Goal: Task Accomplishment & Management: Manage account settings

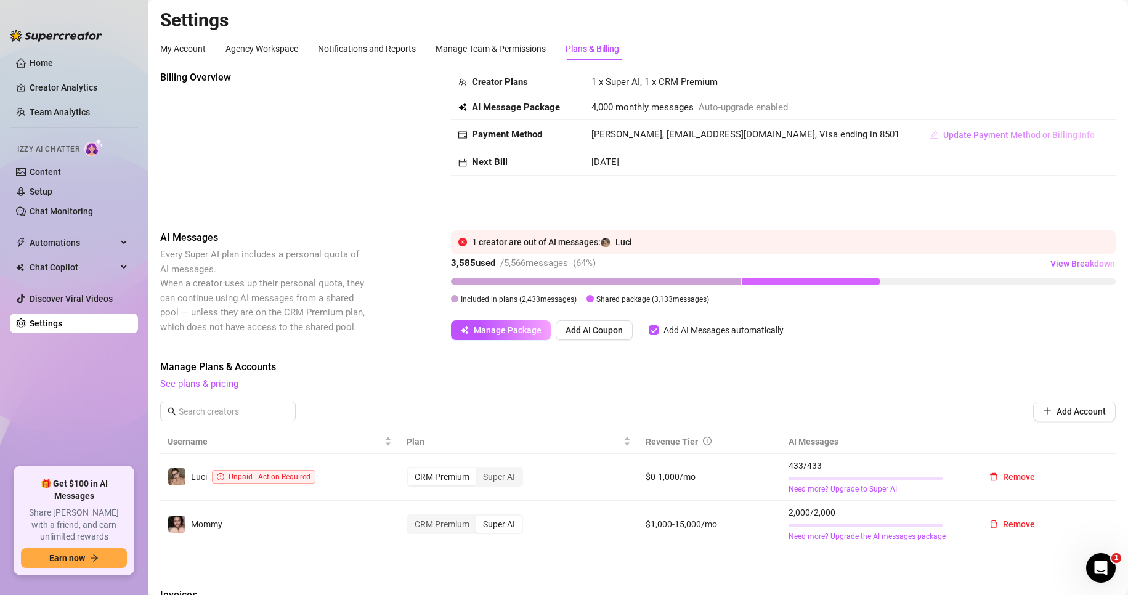
click at [537, 130] on span "Update Payment Method or Billing Info" at bounding box center [1019, 135] width 152 height 10
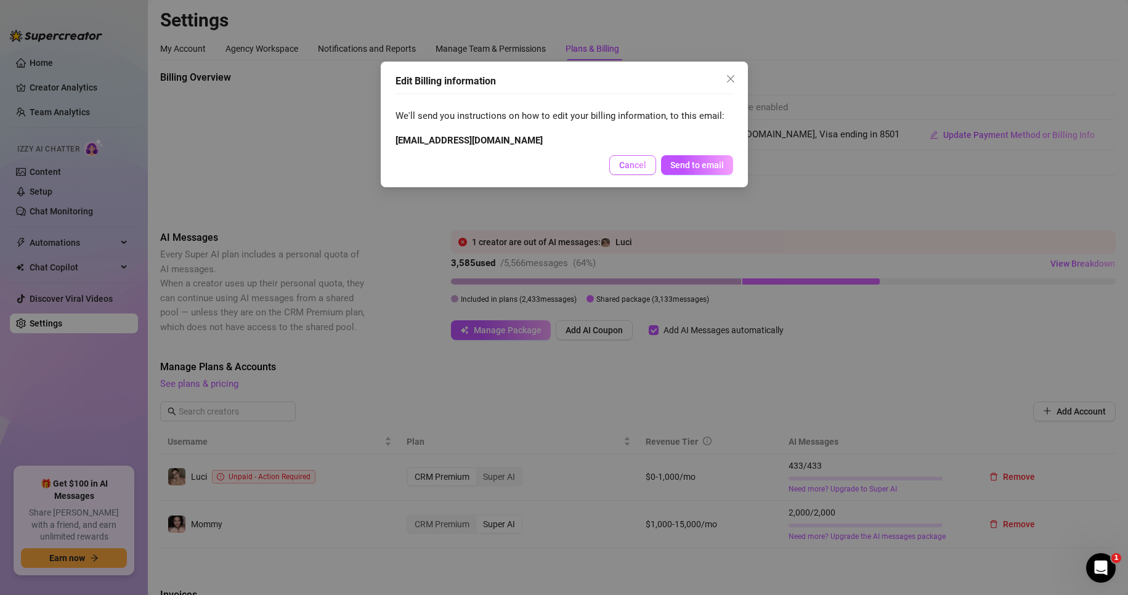
click at [537, 162] on span "Cancel" at bounding box center [632, 165] width 27 height 10
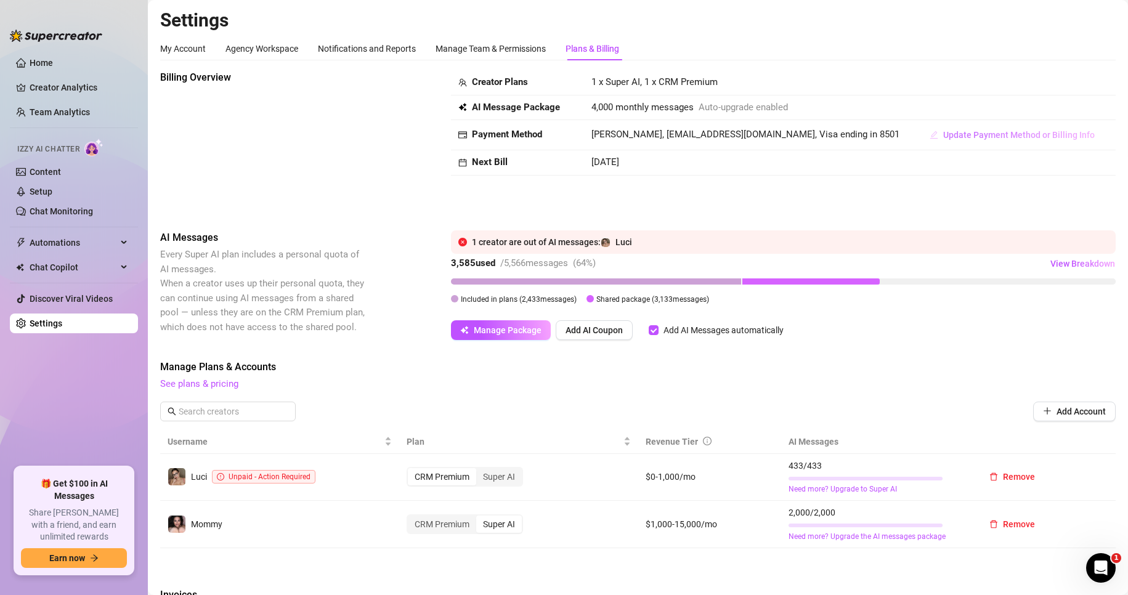
click at [537, 133] on span "Update Payment Method or Billing Info" at bounding box center [1019, 135] width 152 height 10
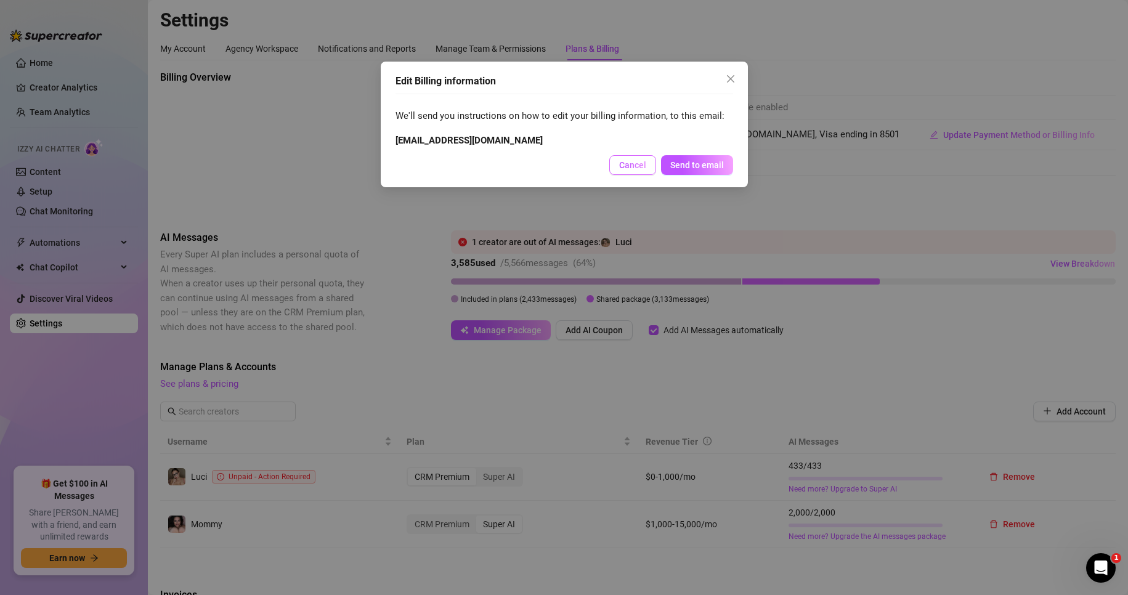
click at [537, 165] on button "Cancel" at bounding box center [632, 165] width 47 height 20
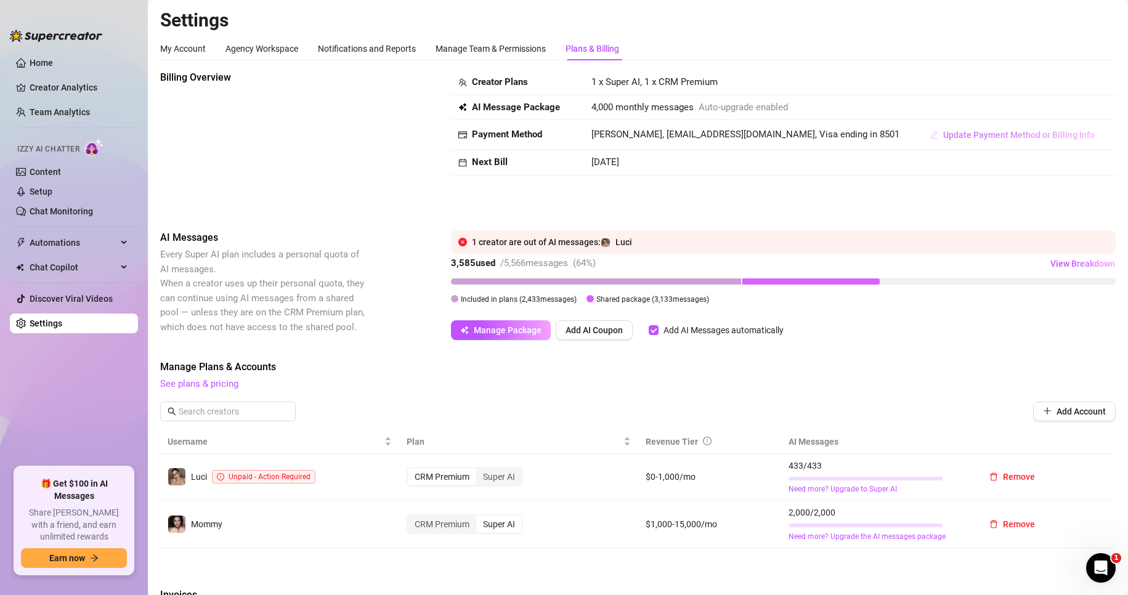
click at [537, 136] on span "Update Payment Method or Billing Info" at bounding box center [1019, 135] width 152 height 10
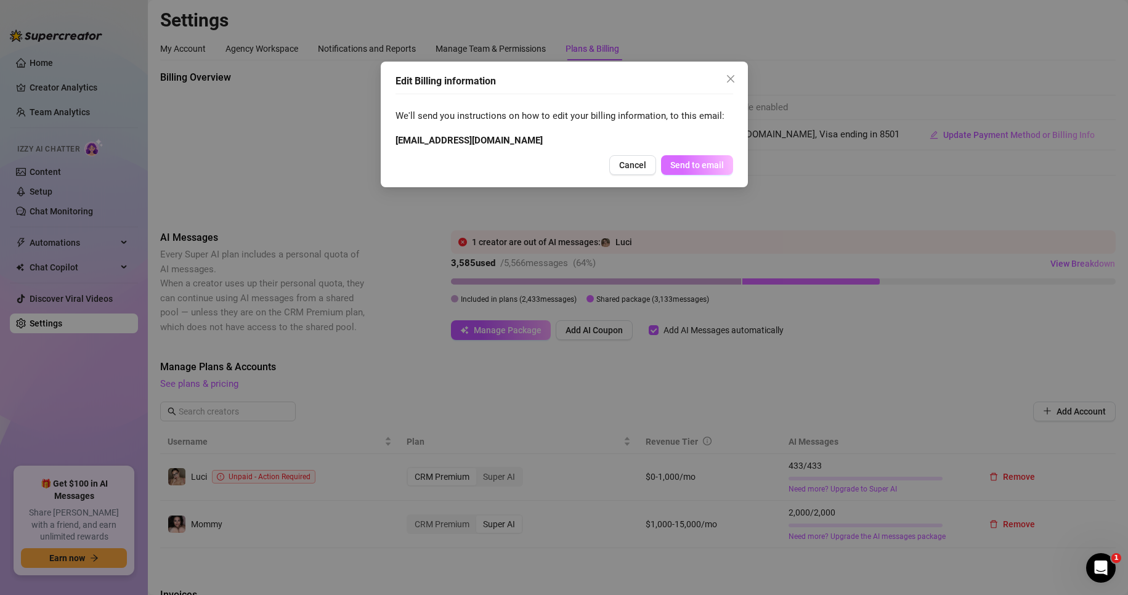
click at [537, 160] on span "Send to email" at bounding box center [697, 165] width 54 height 10
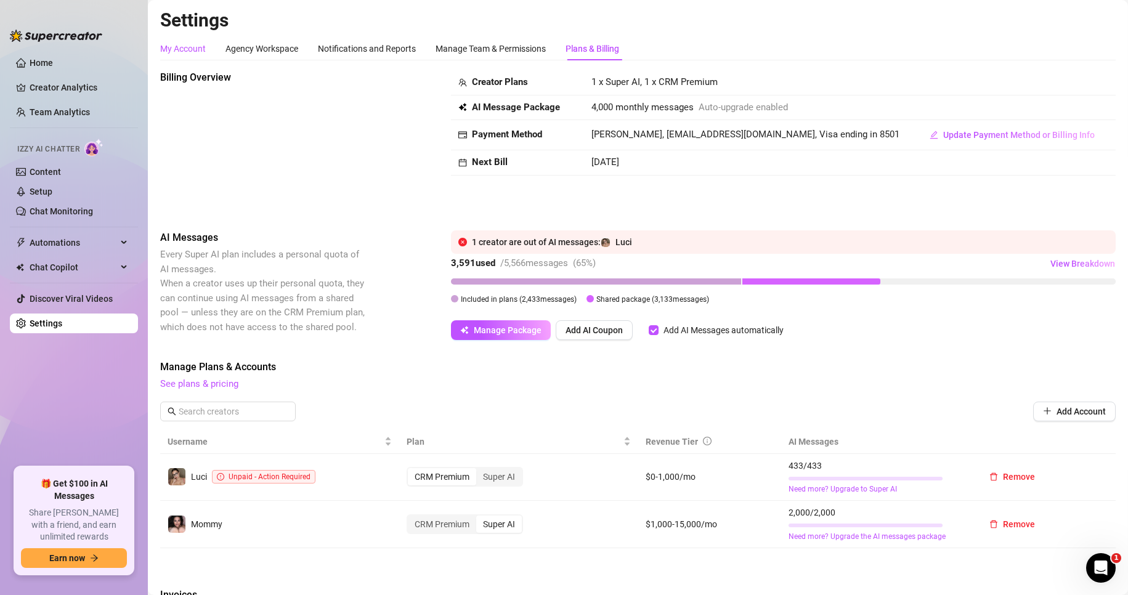
click at [175, 51] on div "My Account" at bounding box center [183, 49] width 46 height 14
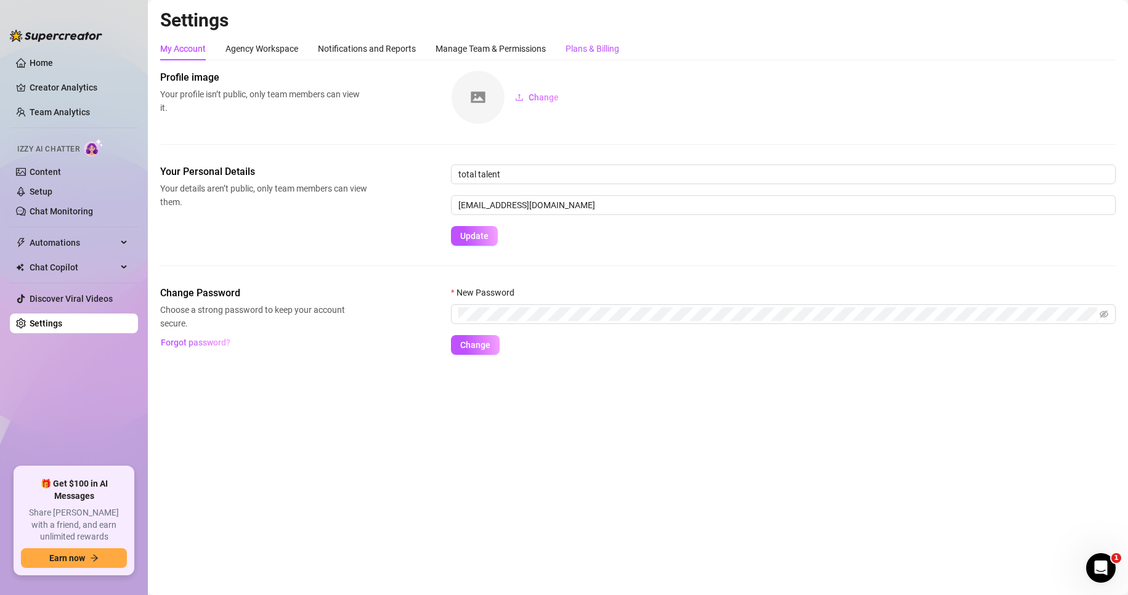
click at [537, 53] on div "Plans & Billing" at bounding box center [593, 49] width 54 height 14
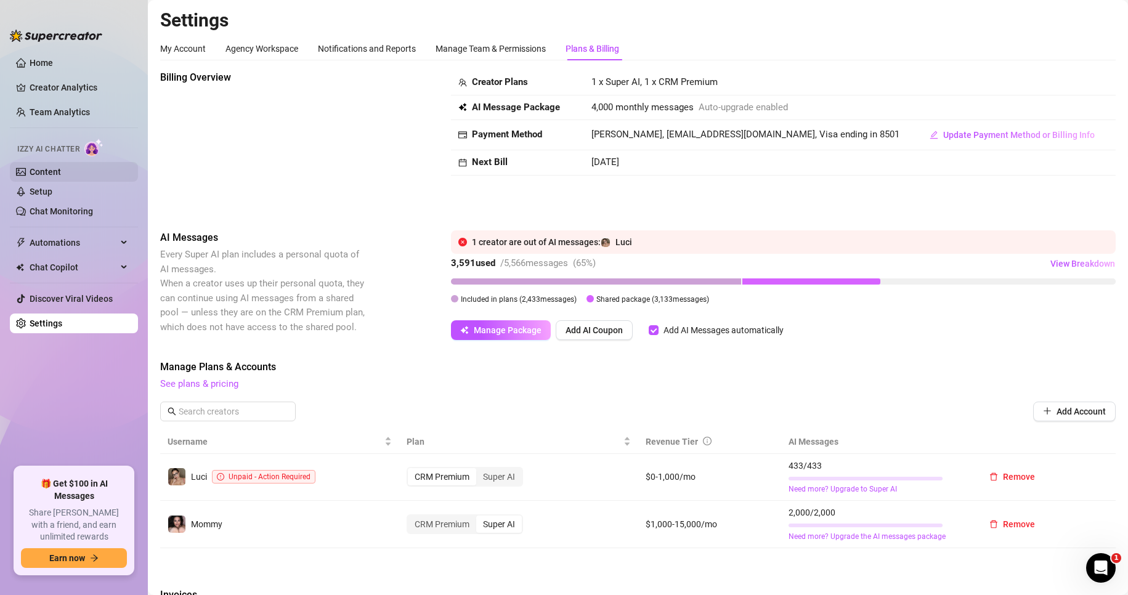
click at [61, 173] on link "Content" at bounding box center [45, 172] width 31 height 10
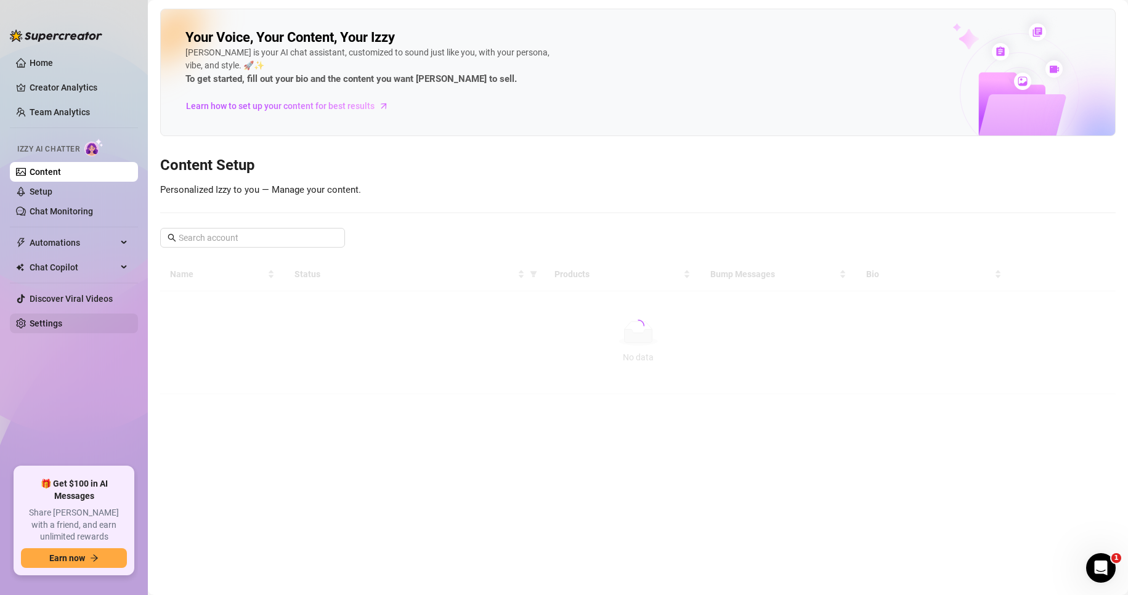
click at [44, 319] on link "Settings" at bounding box center [46, 324] width 33 height 10
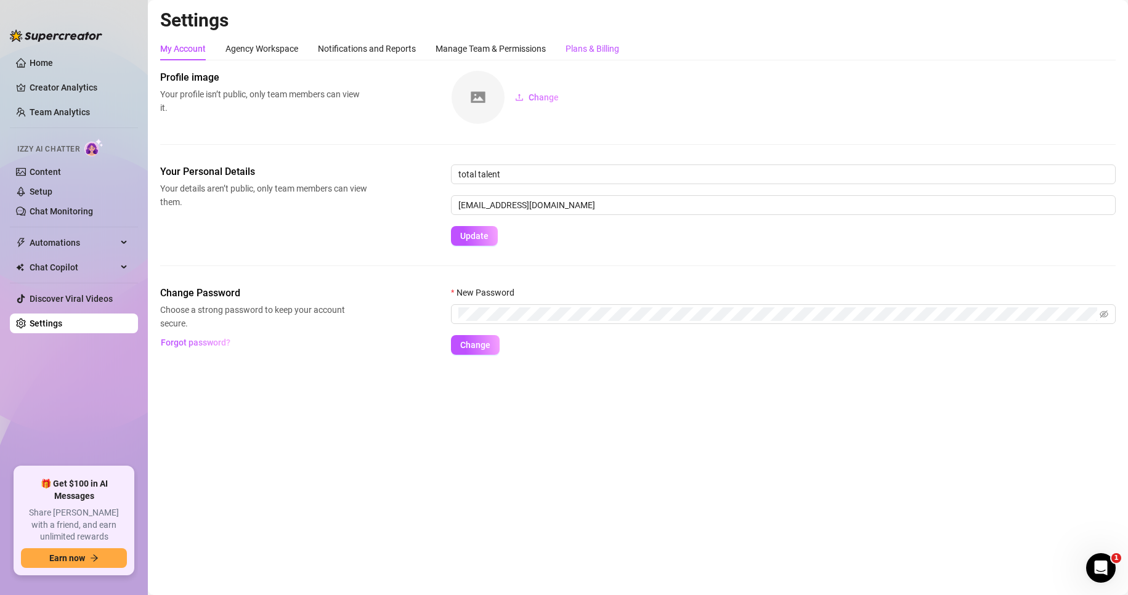
click at [537, 45] on div "Plans & Billing" at bounding box center [593, 49] width 54 height 14
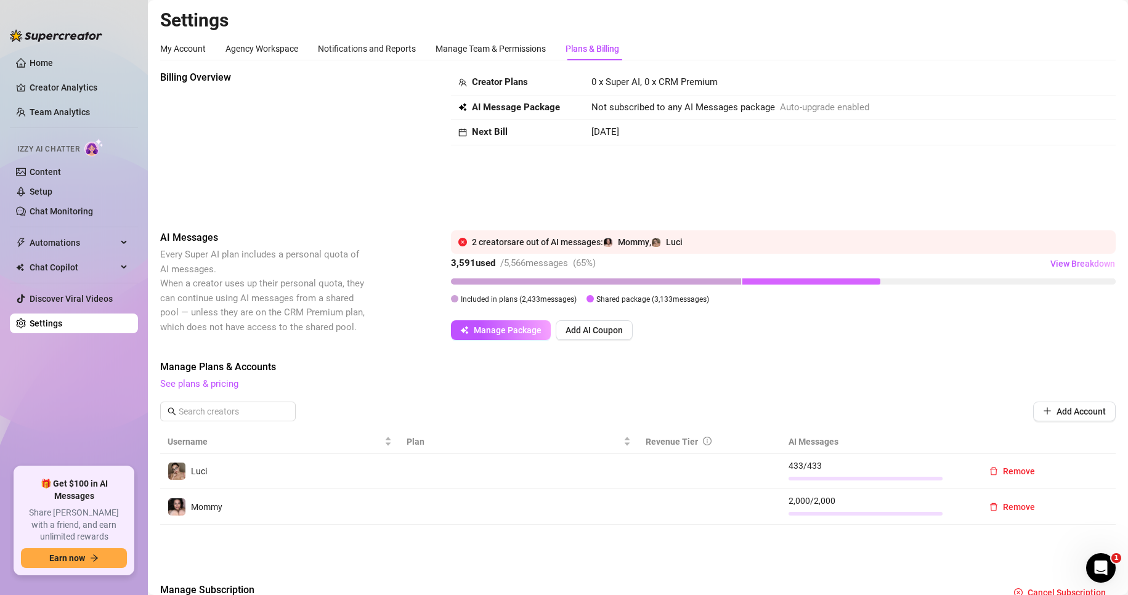
click at [821, 108] on span "Auto-upgrade enabled" at bounding box center [824, 107] width 89 height 15
click at [592, 463] on td at bounding box center [518, 472] width 239 height 36
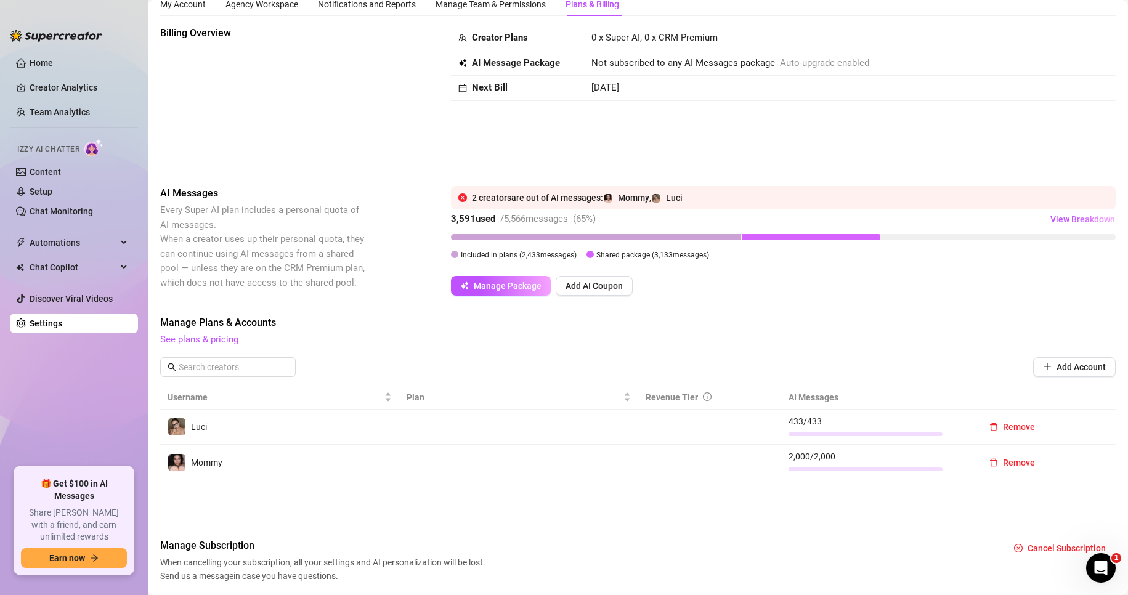
scroll to position [84, 0]
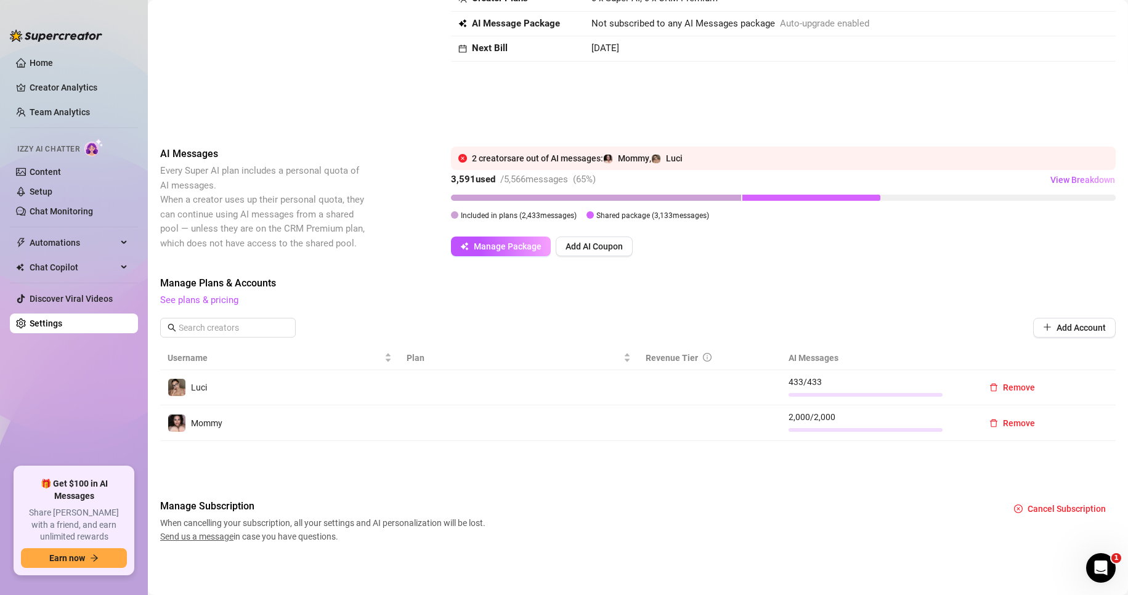
click at [198, 310] on div "Manage Plans & Accounts See plans & pricing Add Account" at bounding box center [638, 311] width 956 height 70
click at [204, 301] on link "See plans & pricing" at bounding box center [199, 300] width 78 height 11
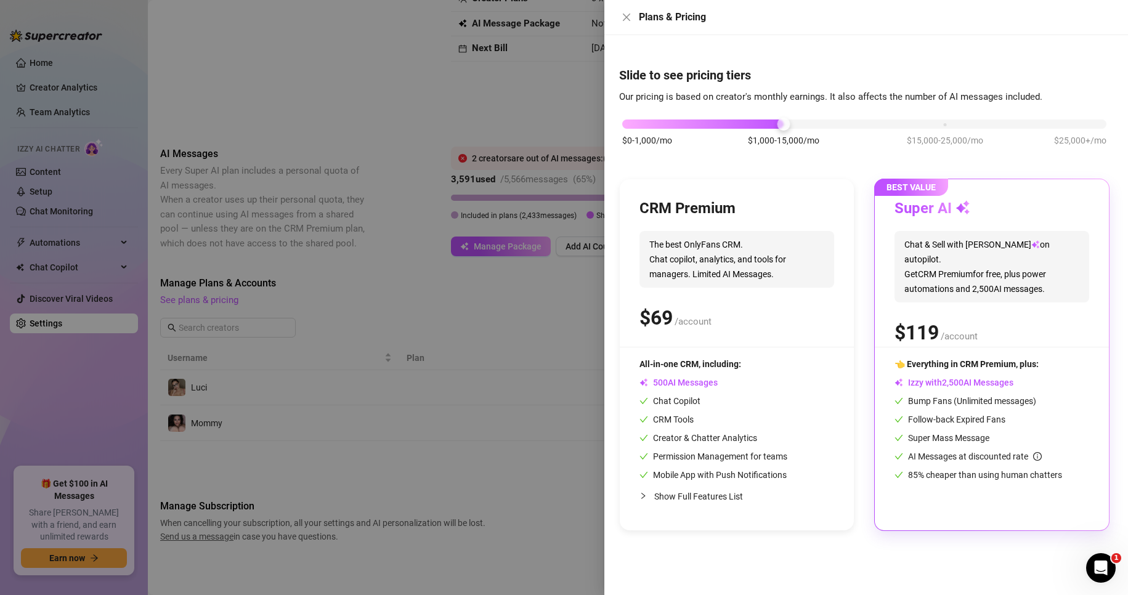
click at [952, 287] on span "Chat & Sell with Izzy on autopilot. Get CRM Premium for free, plus power automa…" at bounding box center [992, 266] width 195 height 71
click at [646, 120] on div "$0-1,000/mo $1,000-15,000/mo $15,000-25,000/mo $25,000+/mo" at bounding box center [864, 120] width 484 height 7
click at [625, 21] on icon "close" at bounding box center [627, 17] width 10 height 10
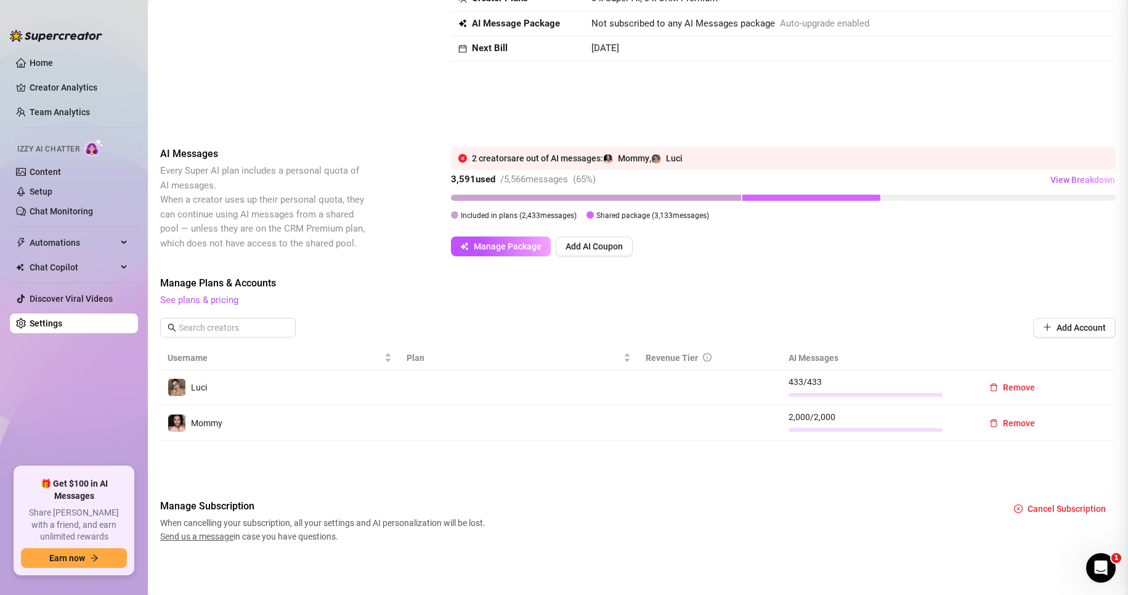
click at [625, 21] on div "Plans & Pricing Slide to see pricing tiers Our pricing is based on creator's mo…" at bounding box center [564, 297] width 1128 height 595
click at [515, 247] on span "Manage Package" at bounding box center [508, 247] width 68 height 10
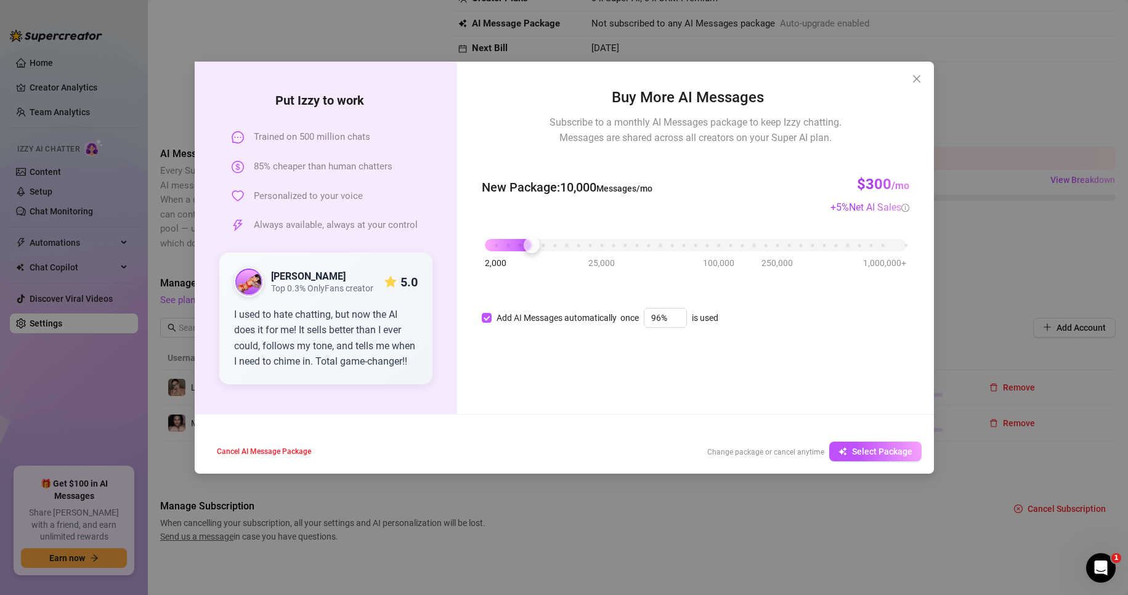
click at [537, 244] on div "2,000 25,000 100,000 250,000 1,000,000+" at bounding box center [695, 240] width 421 height 7
drag, startPoint x: 502, startPoint y: 249, endPoint x: 458, endPoint y: 251, distance: 43.2
click at [458, 251] on div "Buy More AI Messages Subscribe to a monthly AI Messages package to keep Izzy ch…" at bounding box center [695, 238] width 476 height 352
click at [851, 451] on button "Select Package" at bounding box center [875, 452] width 92 height 20
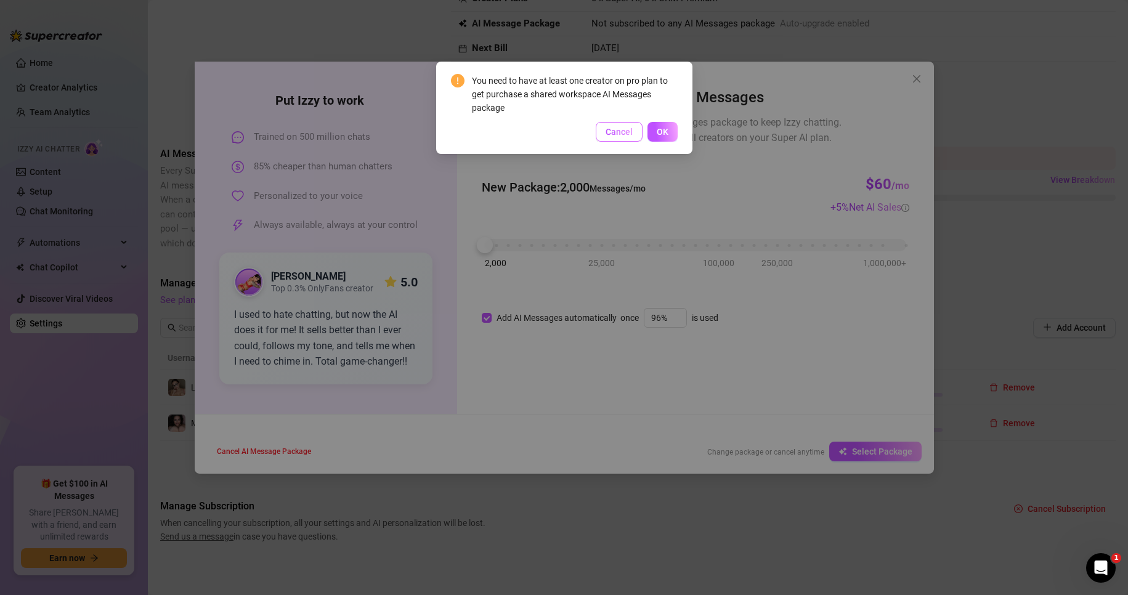
click at [615, 133] on span "Cancel" at bounding box center [619, 132] width 27 height 10
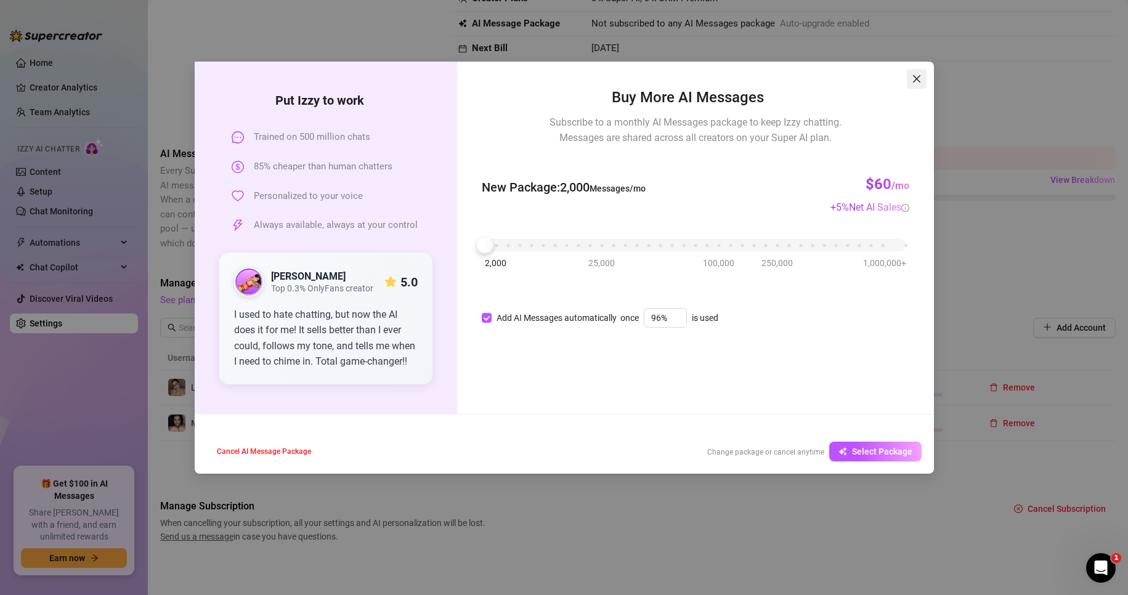
click at [912, 78] on icon "close" at bounding box center [917, 79] width 10 height 10
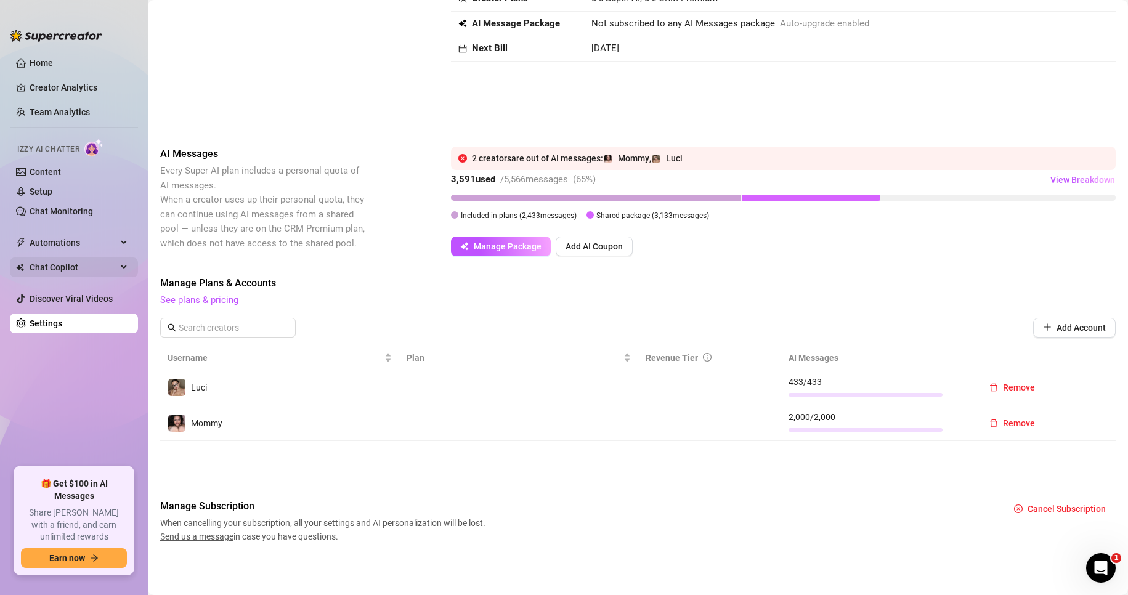
click at [76, 258] on span "Chat Copilot" at bounding box center [74, 268] width 88 height 20
